Goal: Information Seeking & Learning: Learn about a topic

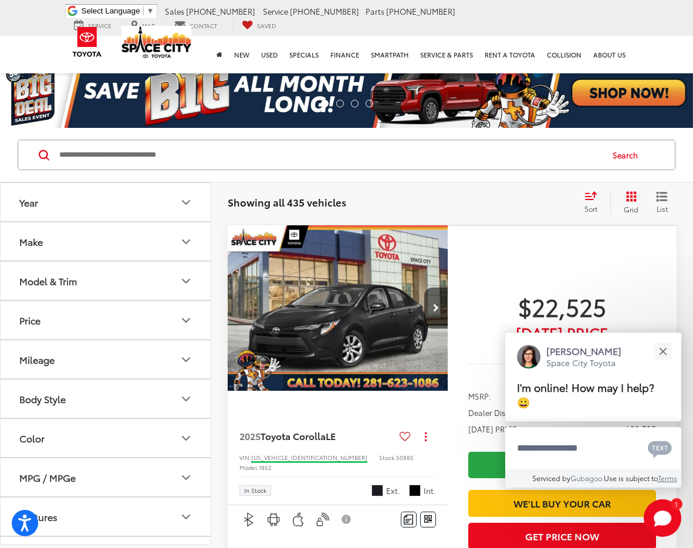
scroll to position [0, 1]
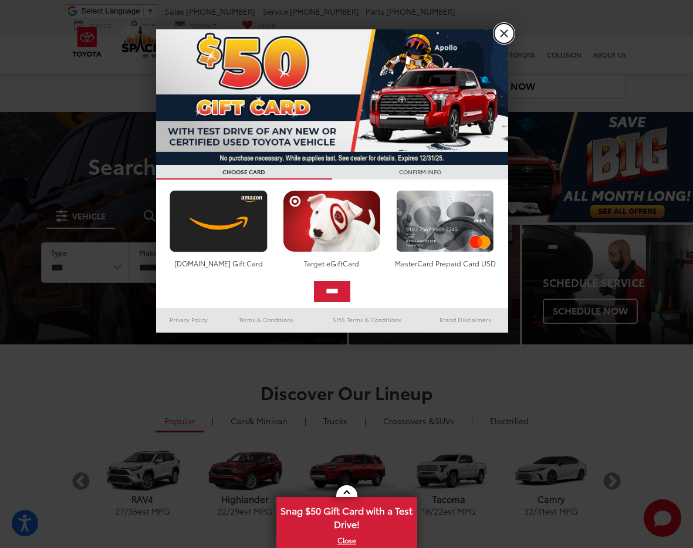
click at [499, 36] on link "X" at bounding box center [504, 33] width 20 height 20
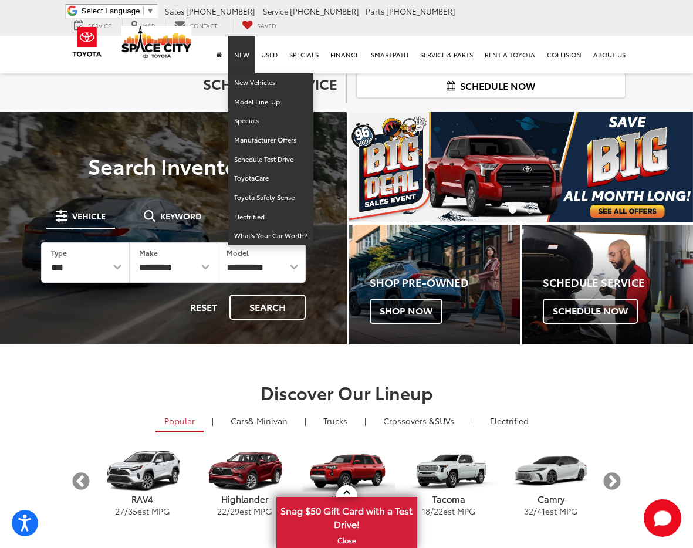
click at [242, 53] on link "New" at bounding box center [241, 55] width 27 height 38
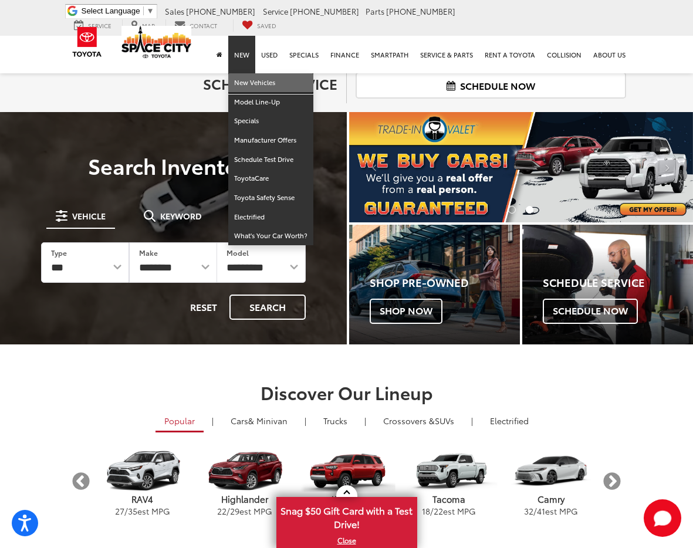
click at [245, 90] on link "New Vehicles" at bounding box center [270, 82] width 85 height 19
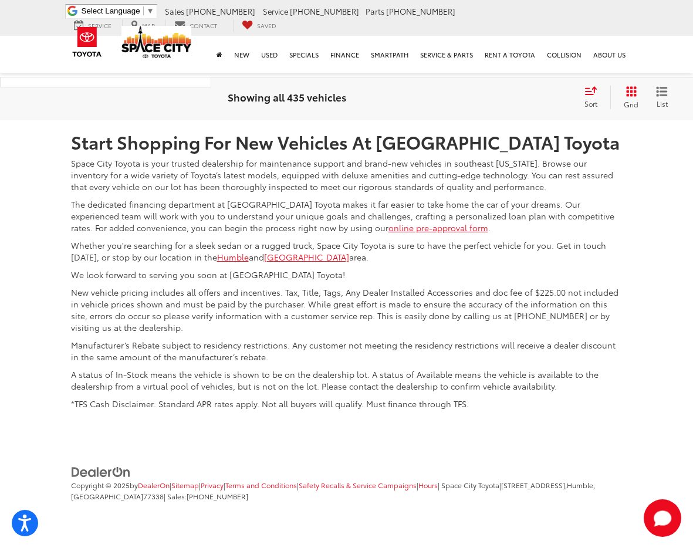
scroll to position [5858, 0]
